Goal: Information Seeking & Learning: Learn about a topic

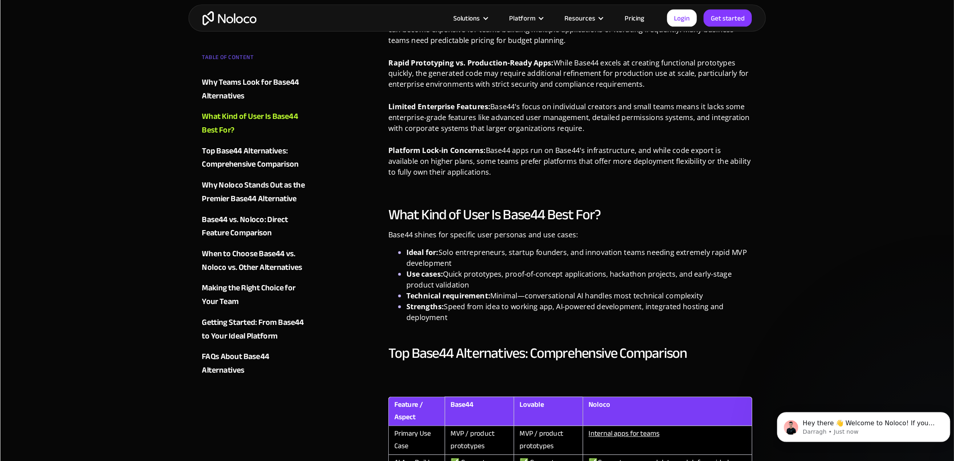
scroll to position [645, 0]
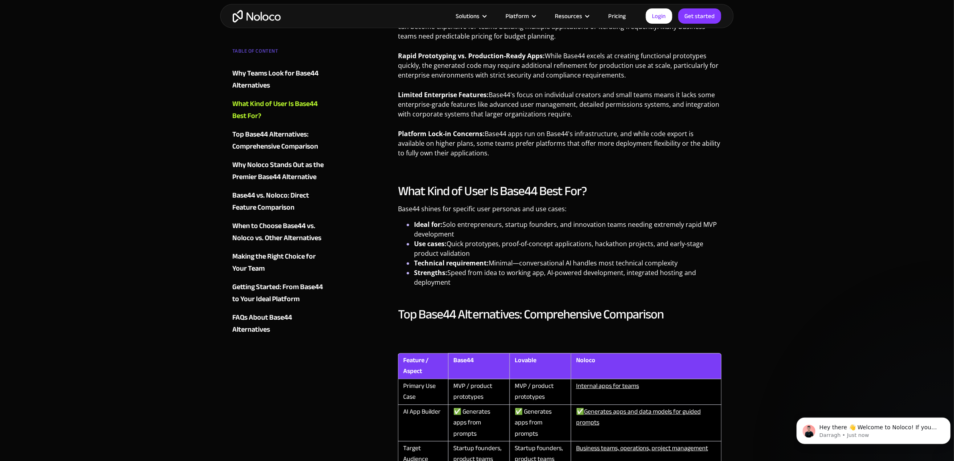
click at [290, 151] on div "Top Base44 Alternatives: Comprehensive Comparison" at bounding box center [280, 140] width 97 height 24
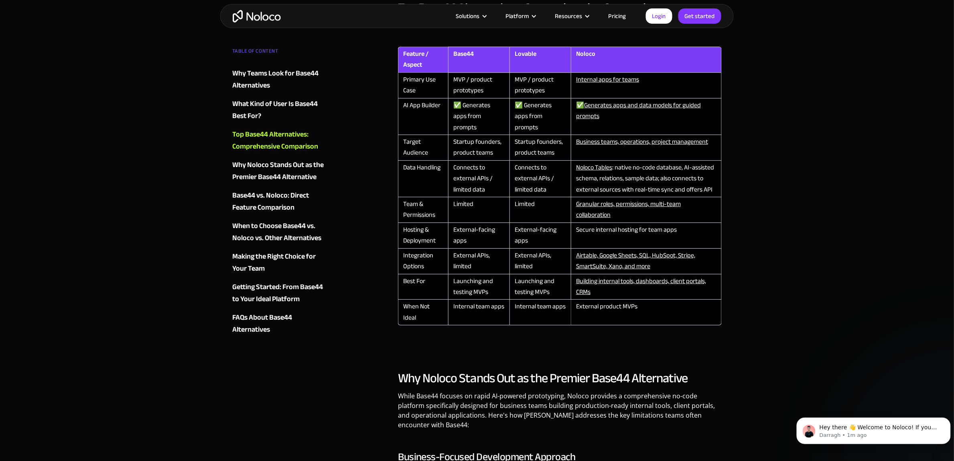
click at [248, 336] on div "FAQs About Base44 Alternatives" at bounding box center [280, 323] width 97 height 24
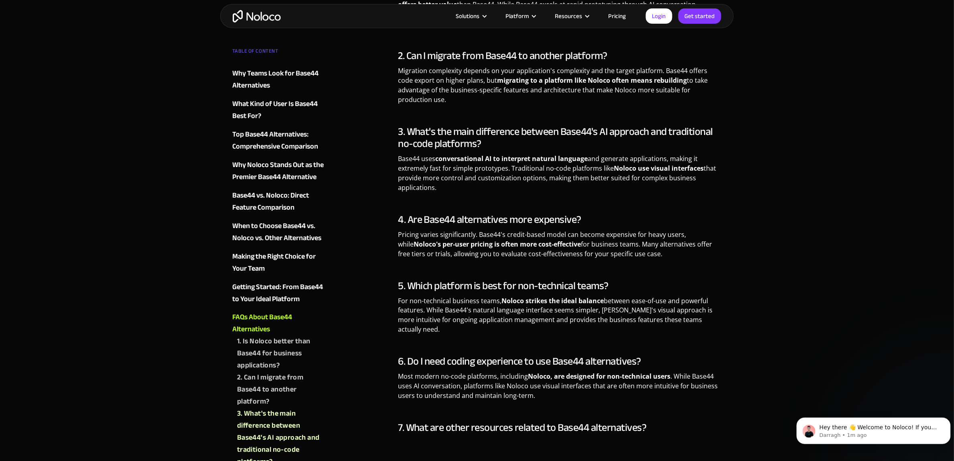
click at [277, 368] on div "2. Can I migrate from Base44 to another platform?" at bounding box center [280, 390] width 87 height 36
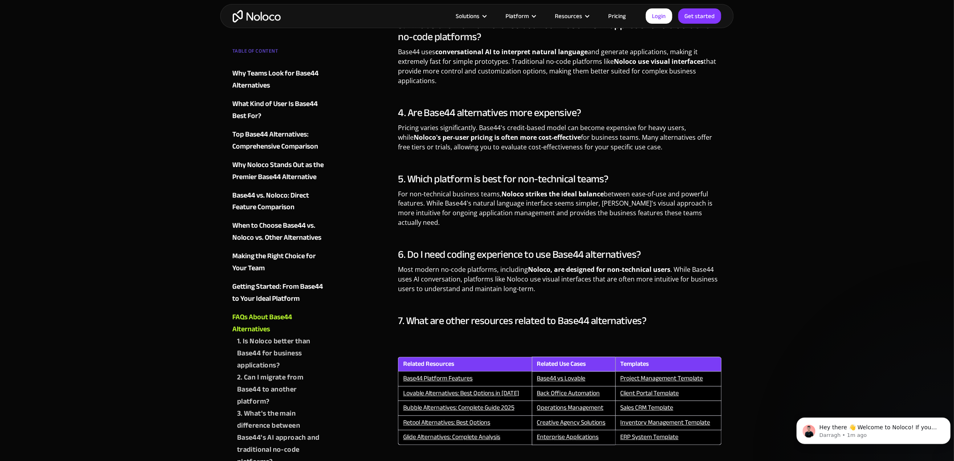
scroll to position [3385, 0]
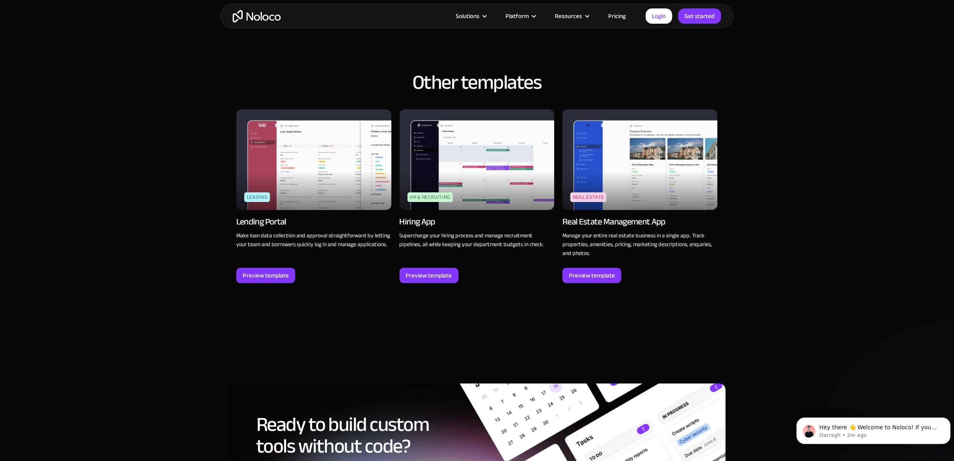
scroll to position [1015, 0]
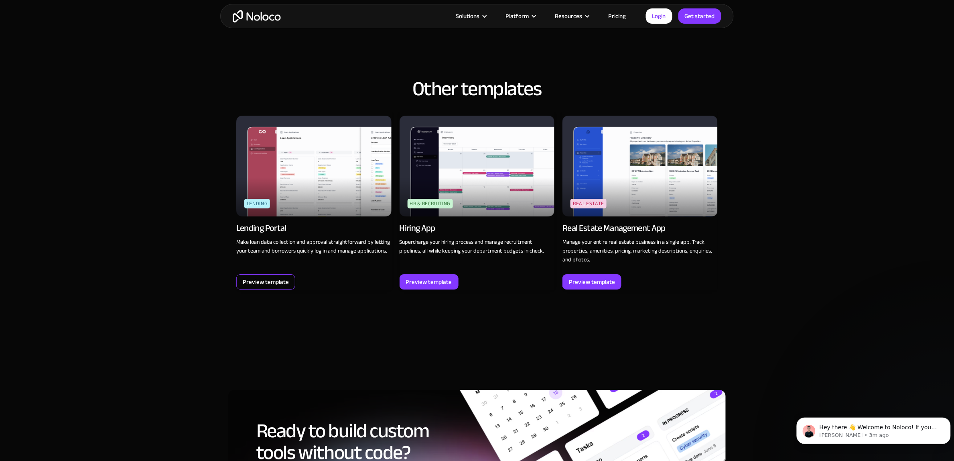
click at [280, 285] on div "Preview template" at bounding box center [266, 282] width 46 height 10
